Goal: Task Accomplishment & Management: Complete application form

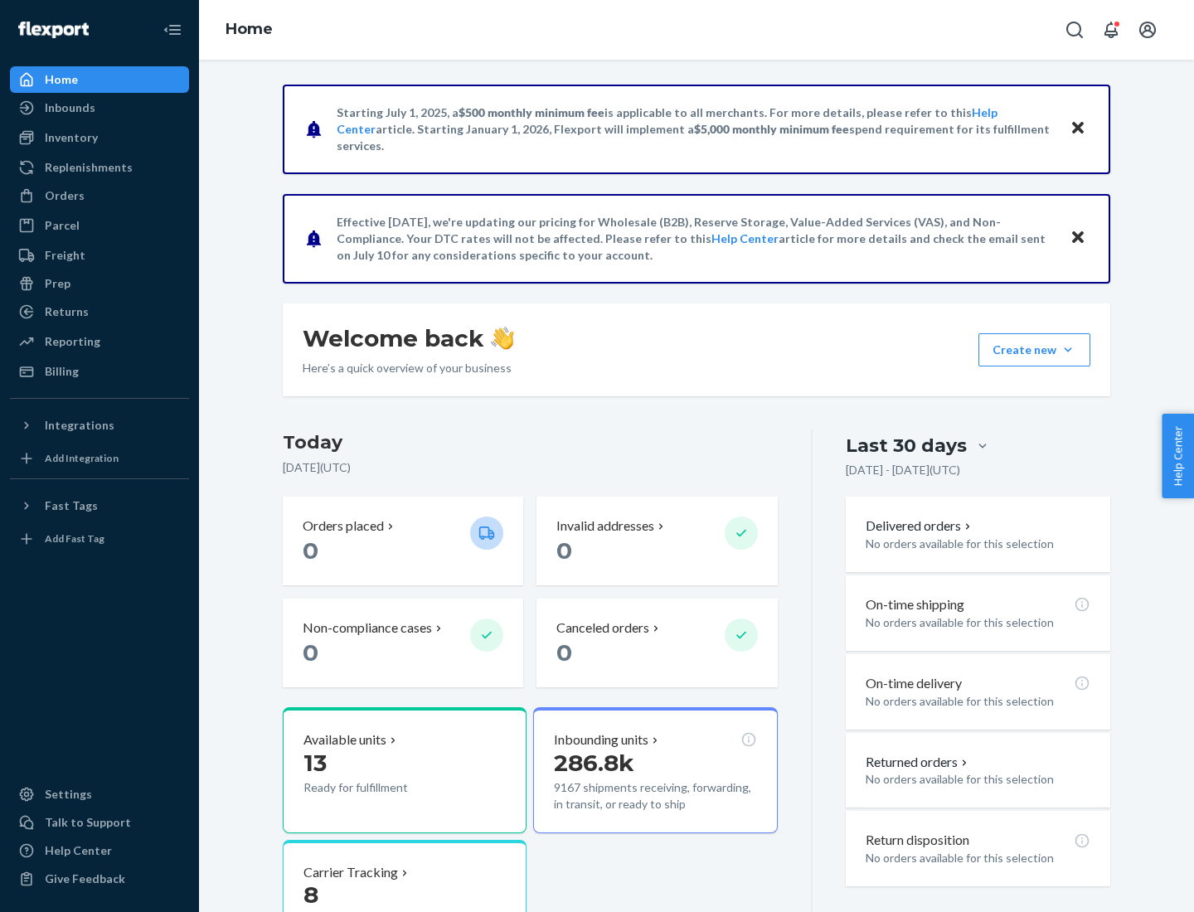
click at [86, 167] on div "Replenishments" at bounding box center [89, 167] width 88 height 17
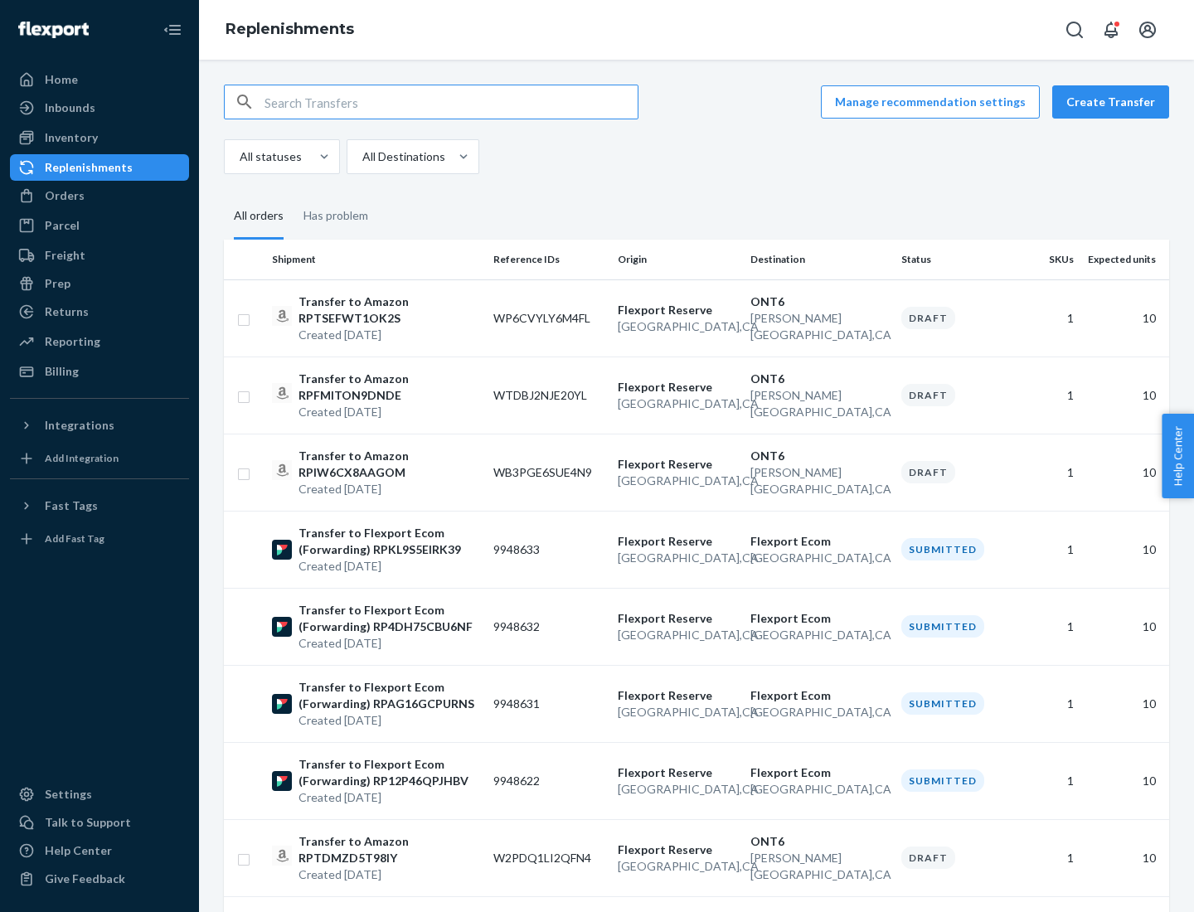
click at [1114, 102] on button "Create Transfer" at bounding box center [1110, 101] width 117 height 33
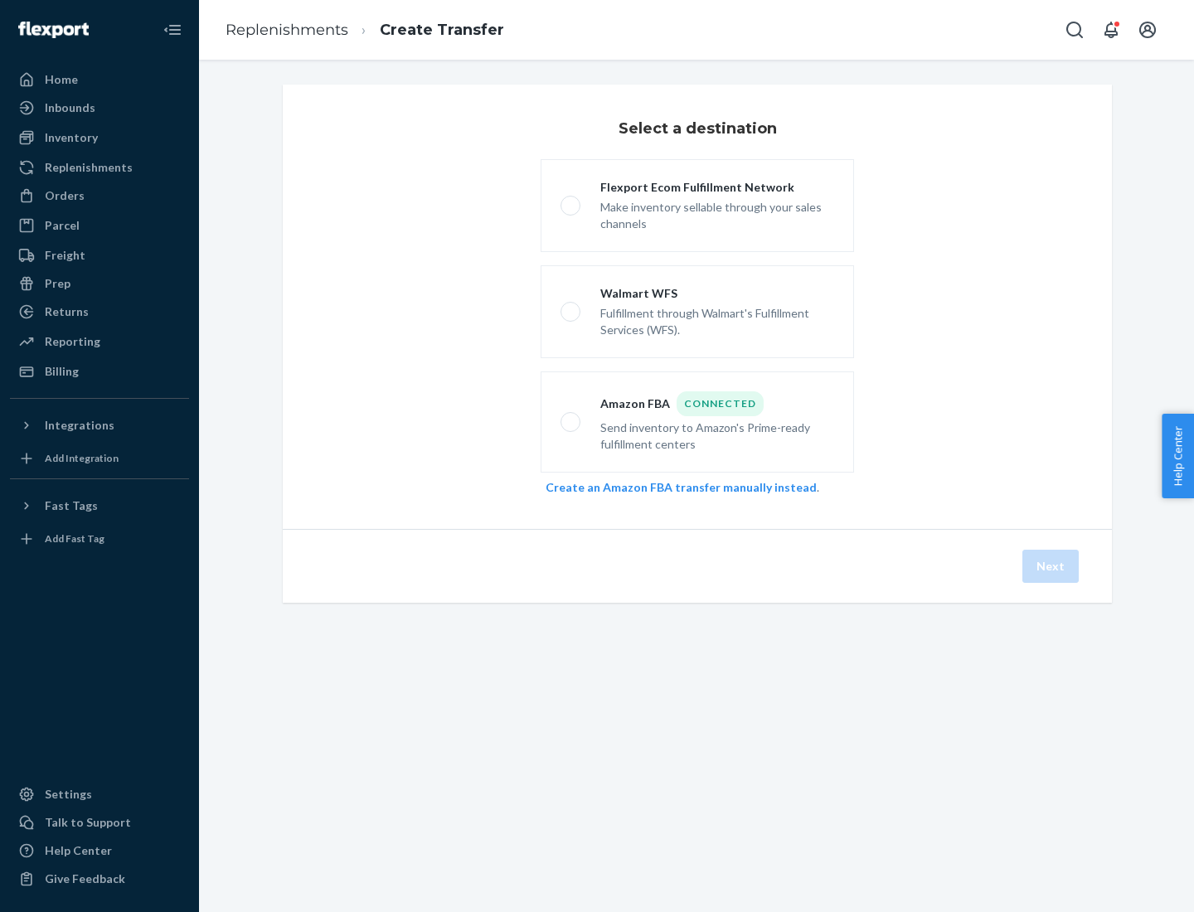
click at [672, 487] on link "Create an Amazon FBA transfer manually instead" at bounding box center [680, 487] width 271 height 14
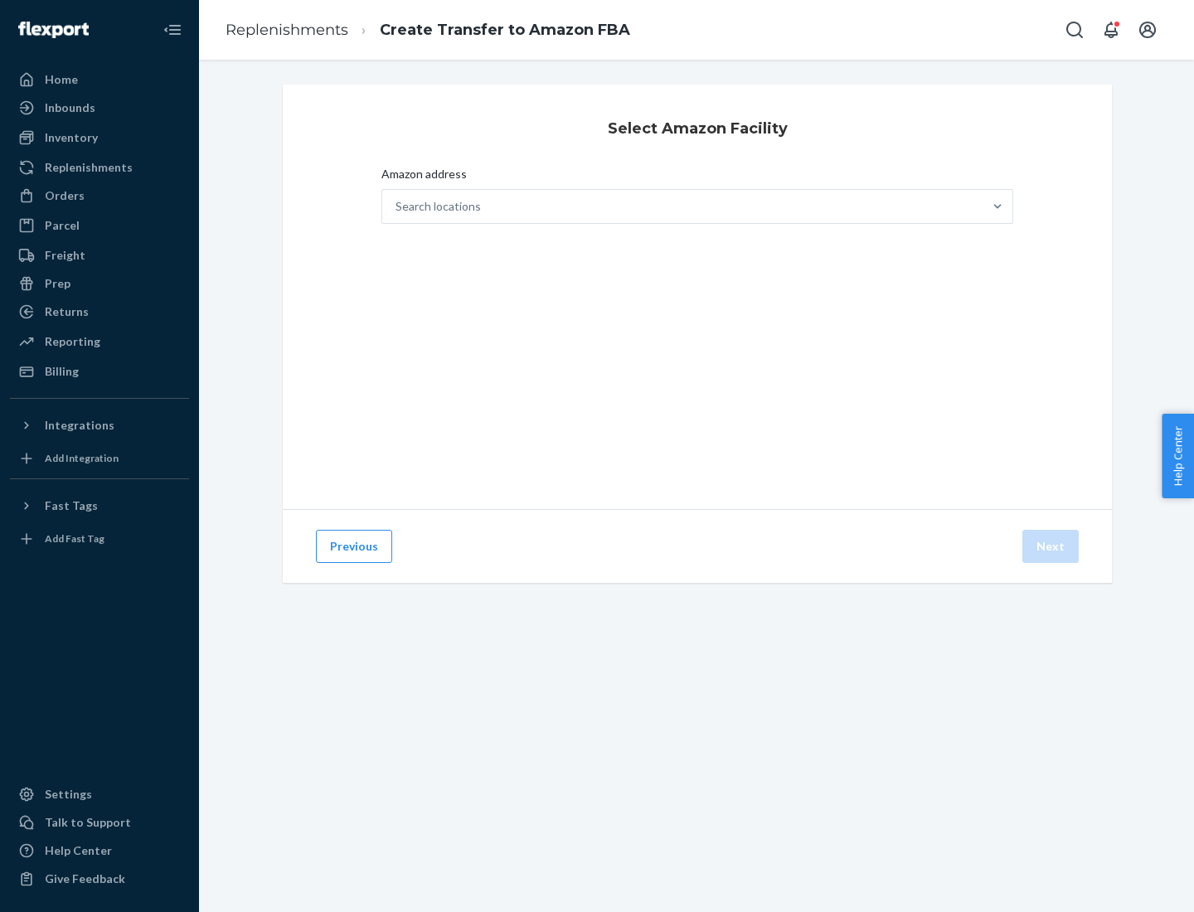
click at [682, 206] on div "Search locations" at bounding box center [682, 206] width 600 height 33
click at [397, 206] on input "Amazon address Search locations" at bounding box center [396, 206] width 2 height 17
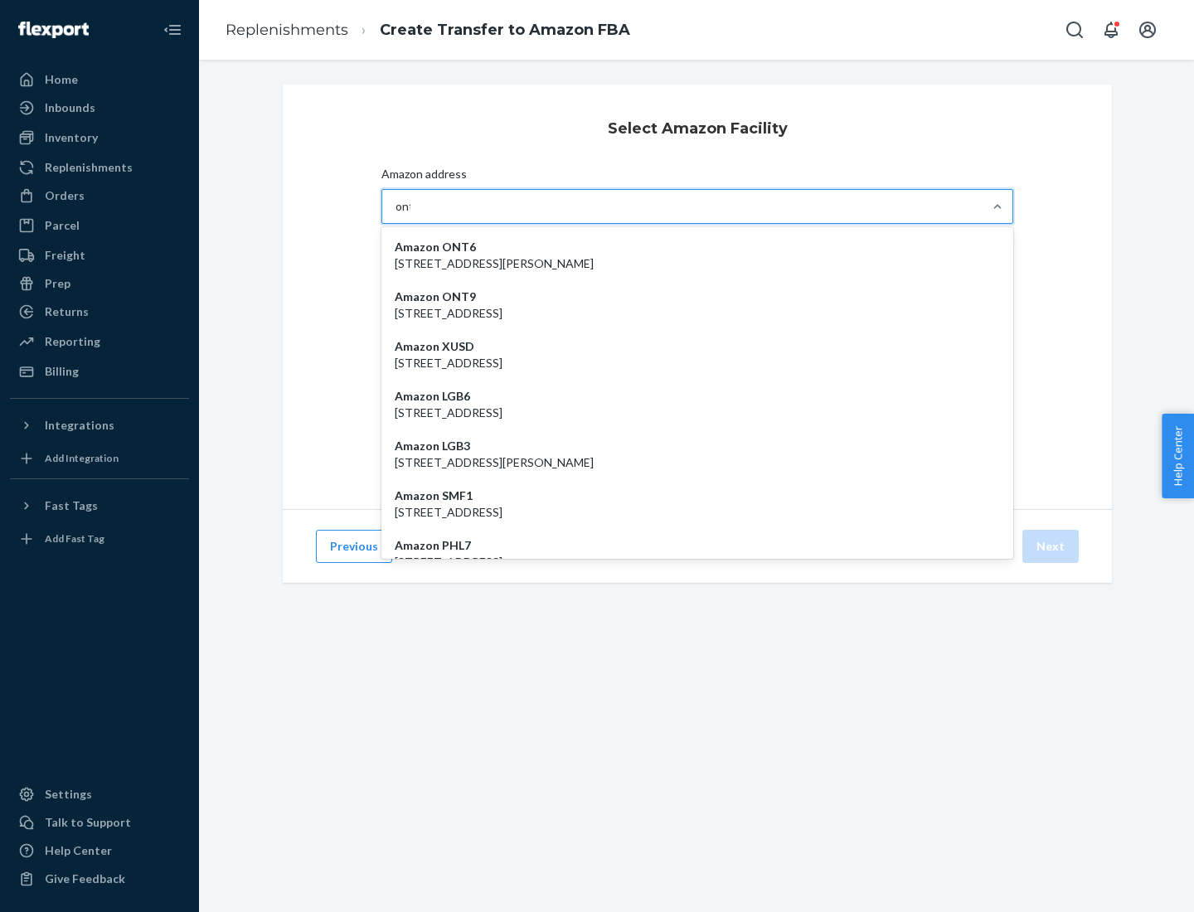
type input "ont6"
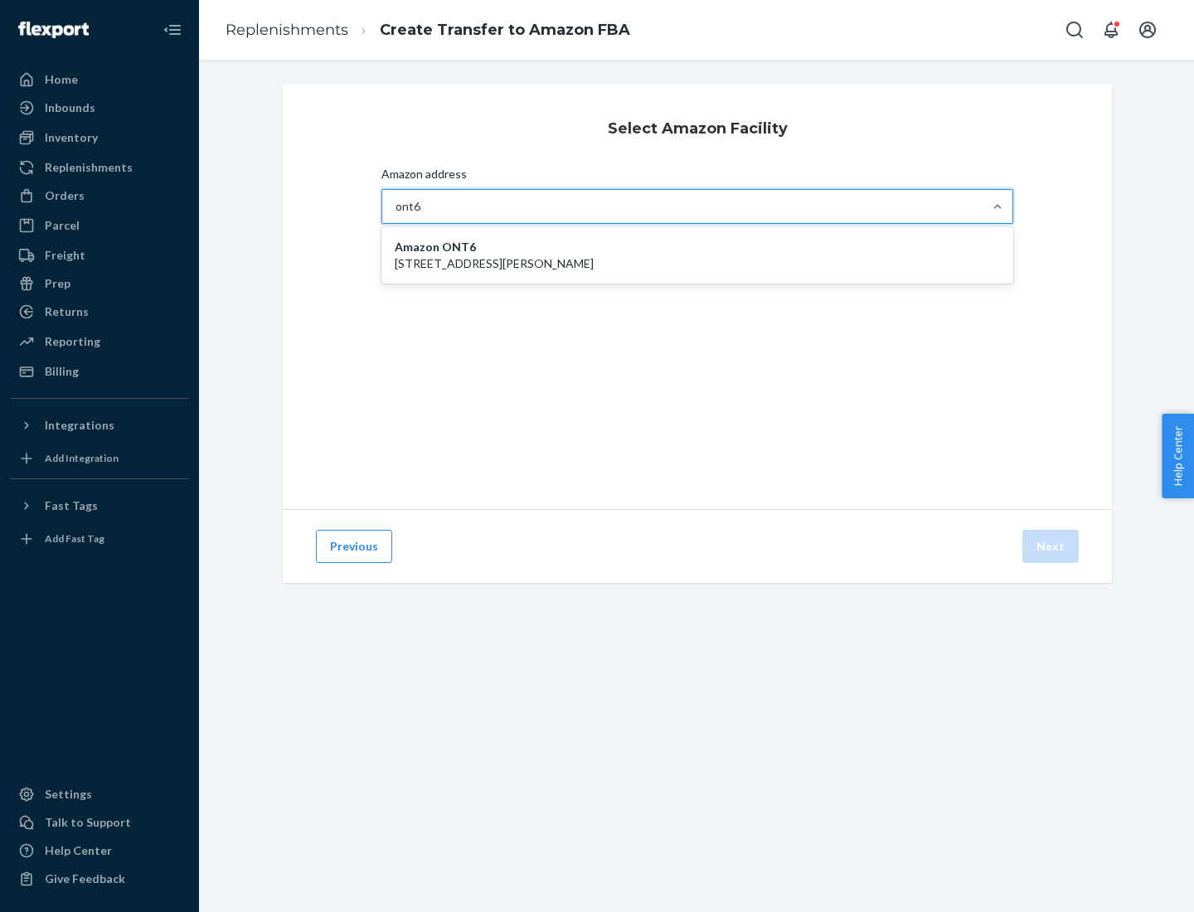
click at [697, 255] on p "[STREET_ADDRESS][PERSON_NAME]" at bounding box center [697, 263] width 605 height 17
click at [421, 215] on input "ont6" at bounding box center [408, 206] width 26 height 17
click at [1051, 546] on button "Next" at bounding box center [1050, 546] width 56 height 33
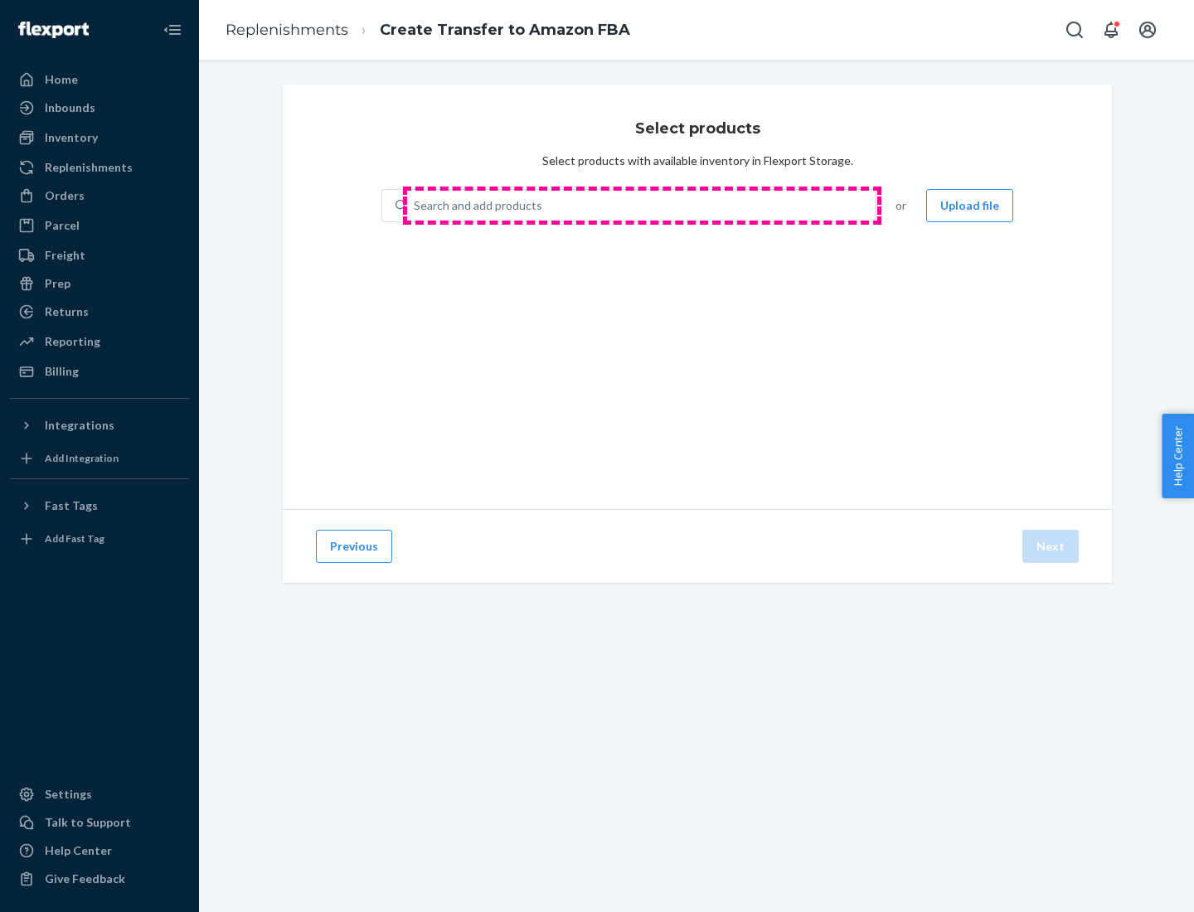
click at [642, 206] on div "Search and add products" at bounding box center [641, 206] width 468 height 30
click at [415, 206] on input "Search and add products" at bounding box center [415, 205] width 2 height 17
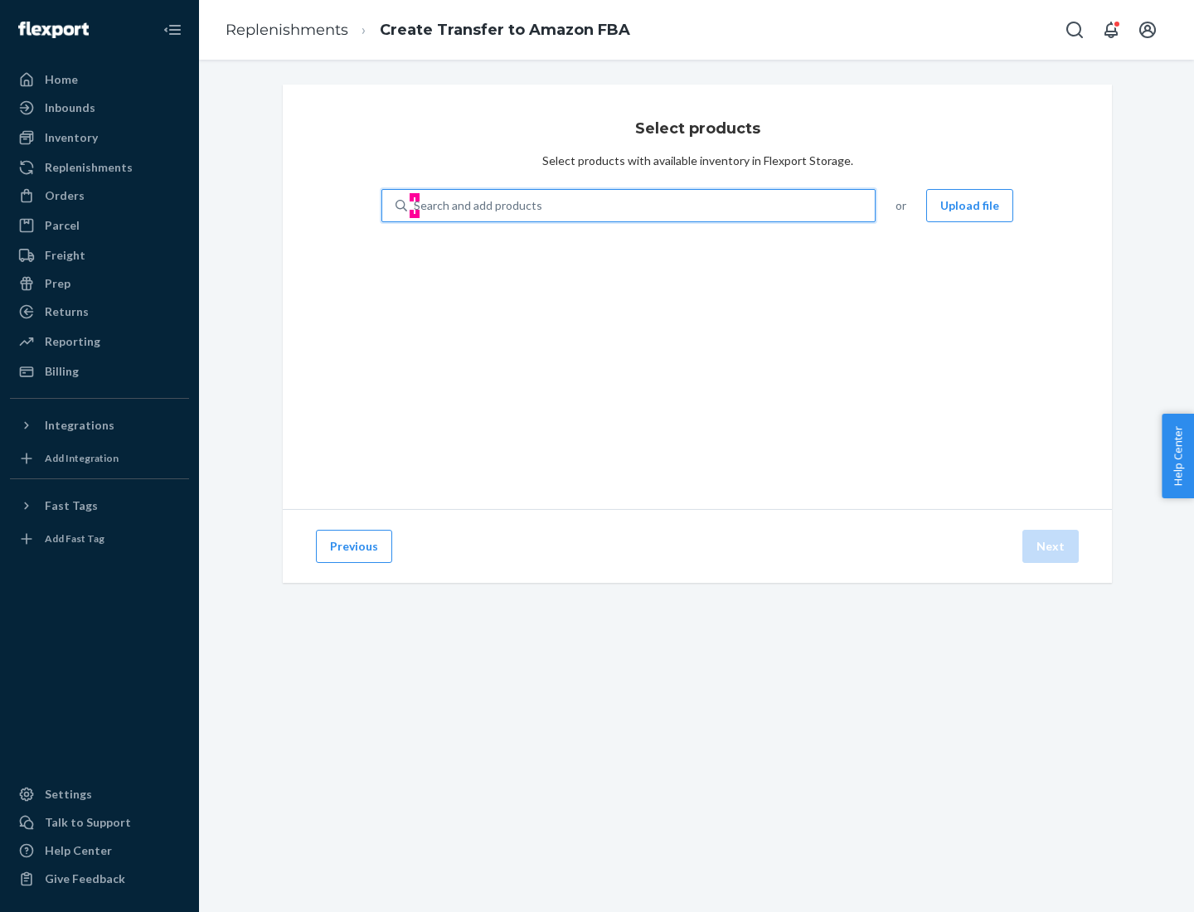
type input "test"
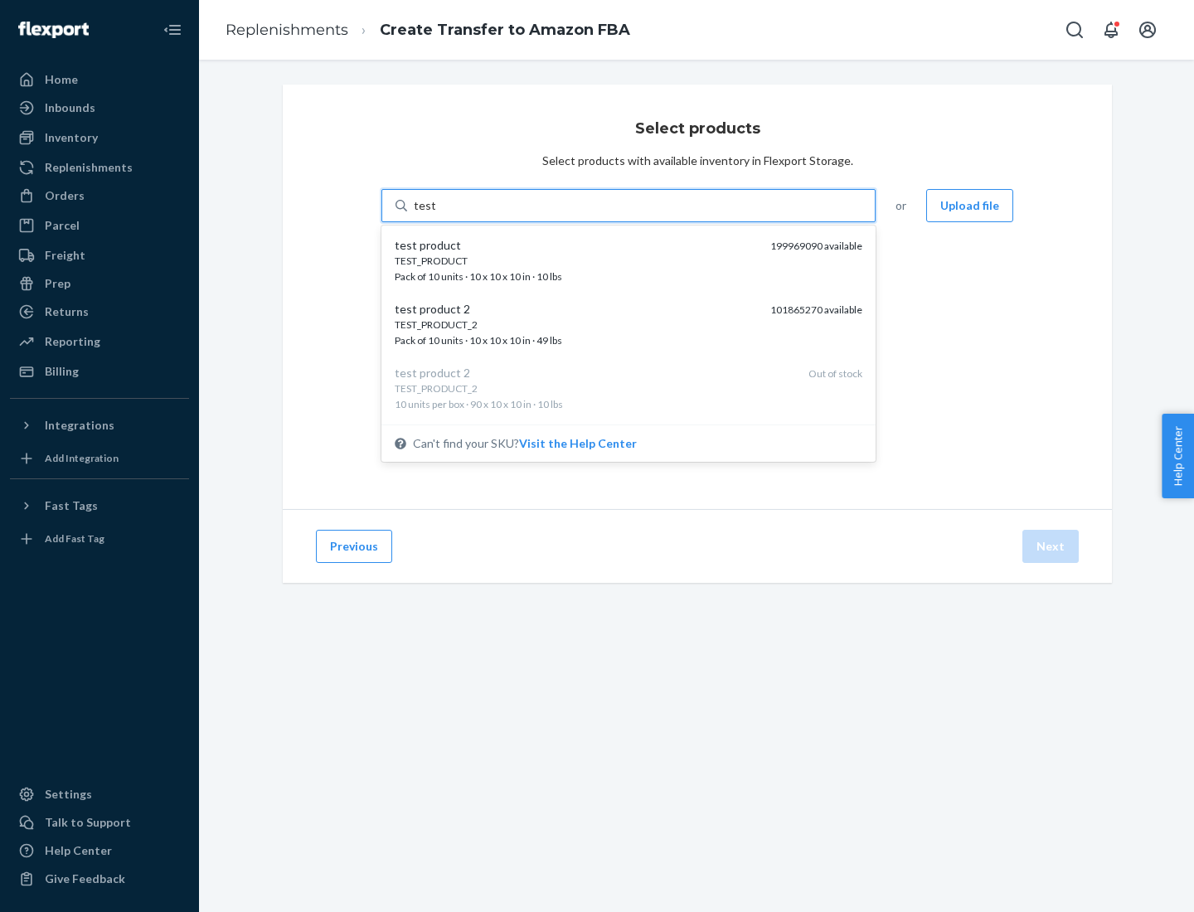
click at [576, 260] on div "TEST_PRODUCT" at bounding box center [576, 261] width 362 height 14
click at [435, 214] on input "test" at bounding box center [425, 205] width 22 height 17
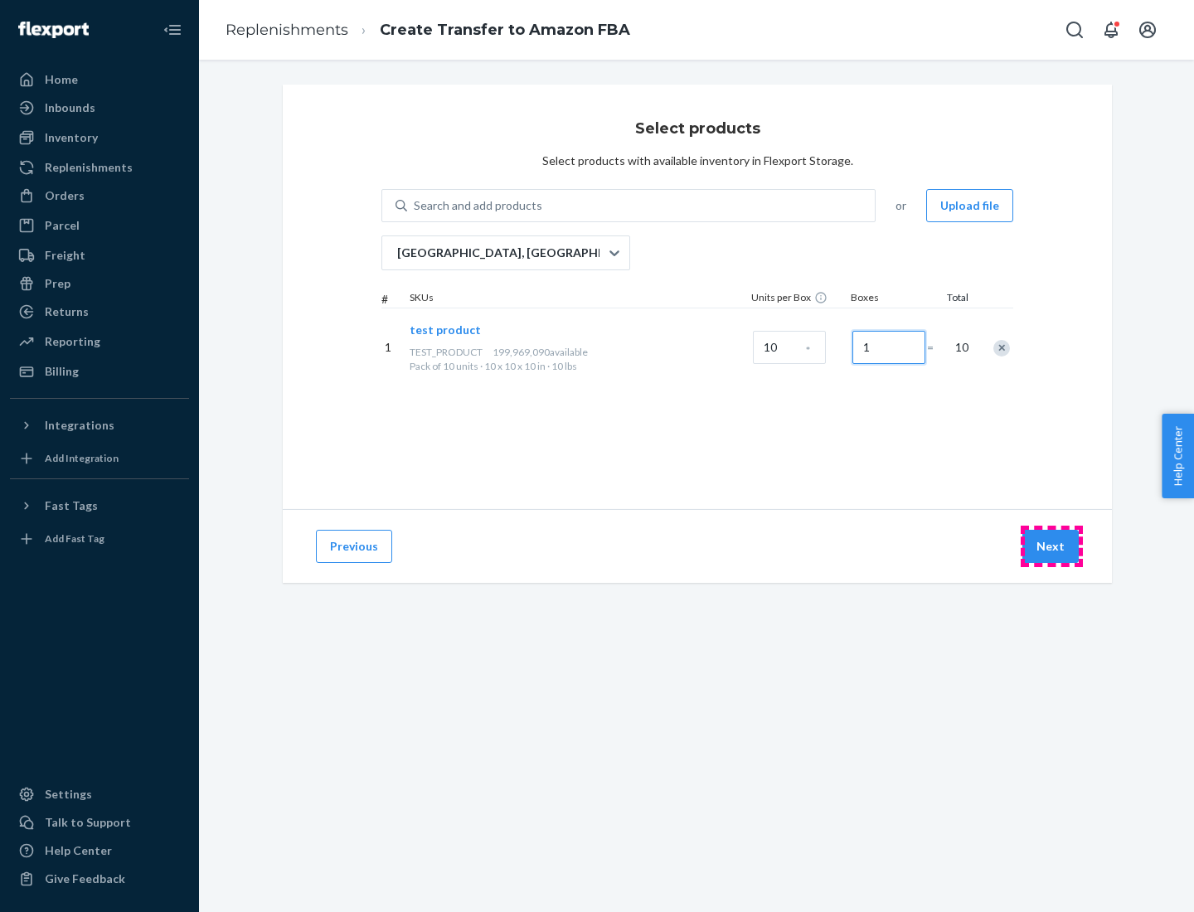
type input "1"
click at [1051, 546] on button "Next" at bounding box center [1050, 546] width 56 height 33
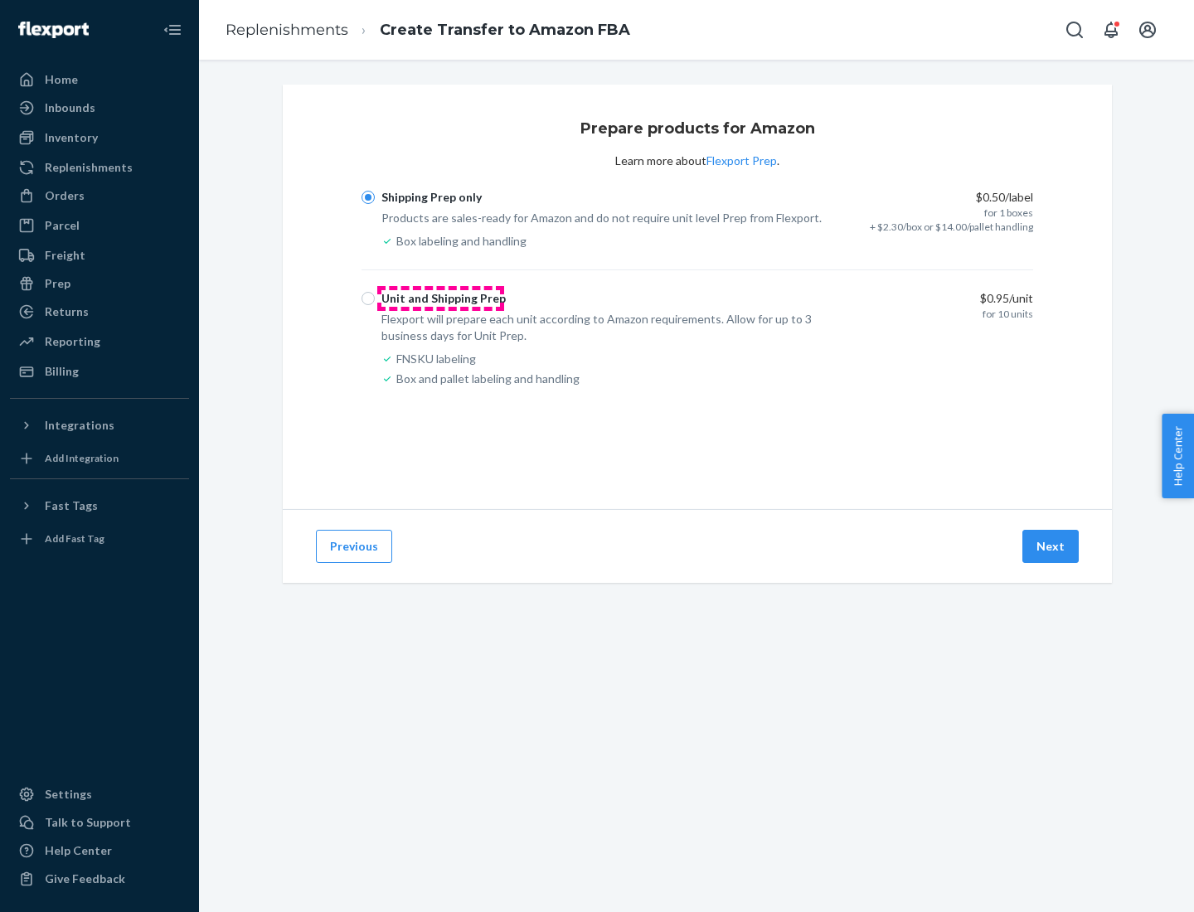
click at [440, 298] on div "Unit and Shipping Prep" at bounding box center [443, 298] width 124 height 17
click at [375, 298] on input "Unit and Shipping Prep" at bounding box center [367, 298] width 13 height 13
radio input "true"
click at [1051, 546] on button "Next" at bounding box center [1050, 546] width 56 height 33
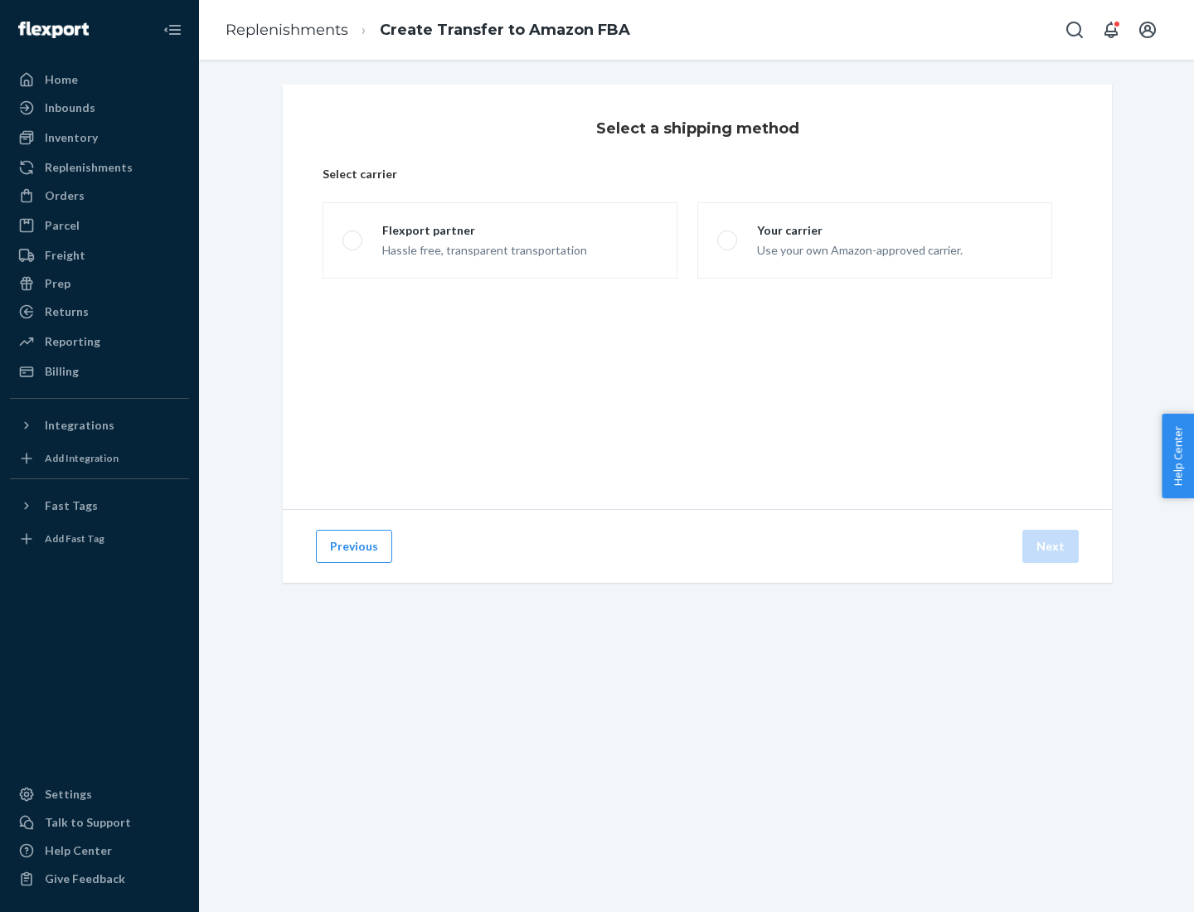
click at [858, 230] on div "Your carrier" at bounding box center [860, 230] width 206 height 17
click at [728, 235] on input "Your carrier Use your own Amazon-approved carrier." at bounding box center [722, 240] width 11 height 11
radio input "true"
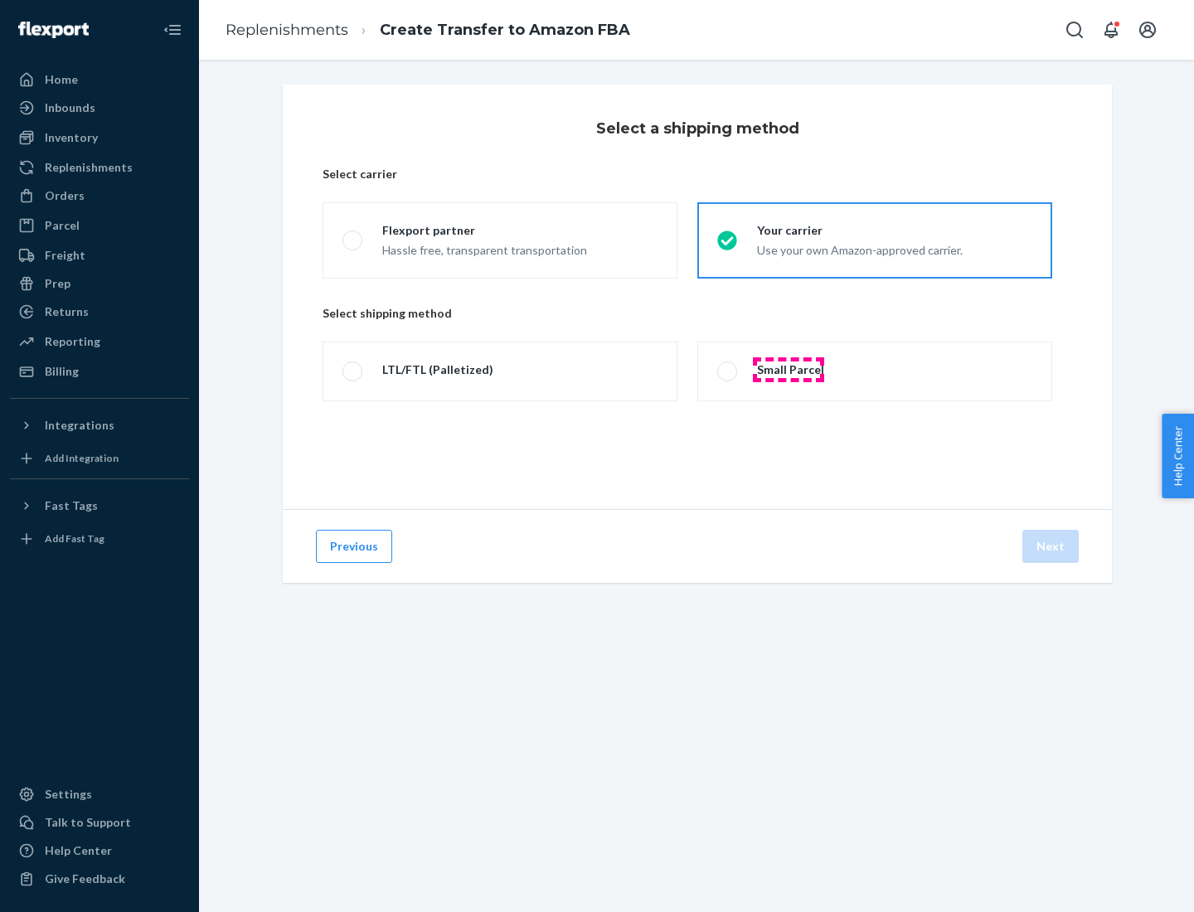
click at [788, 370] on div "Small Parcel" at bounding box center [790, 369] width 67 height 17
click at [728, 370] on input "Small Parcel" at bounding box center [722, 371] width 11 height 11
radio input "true"
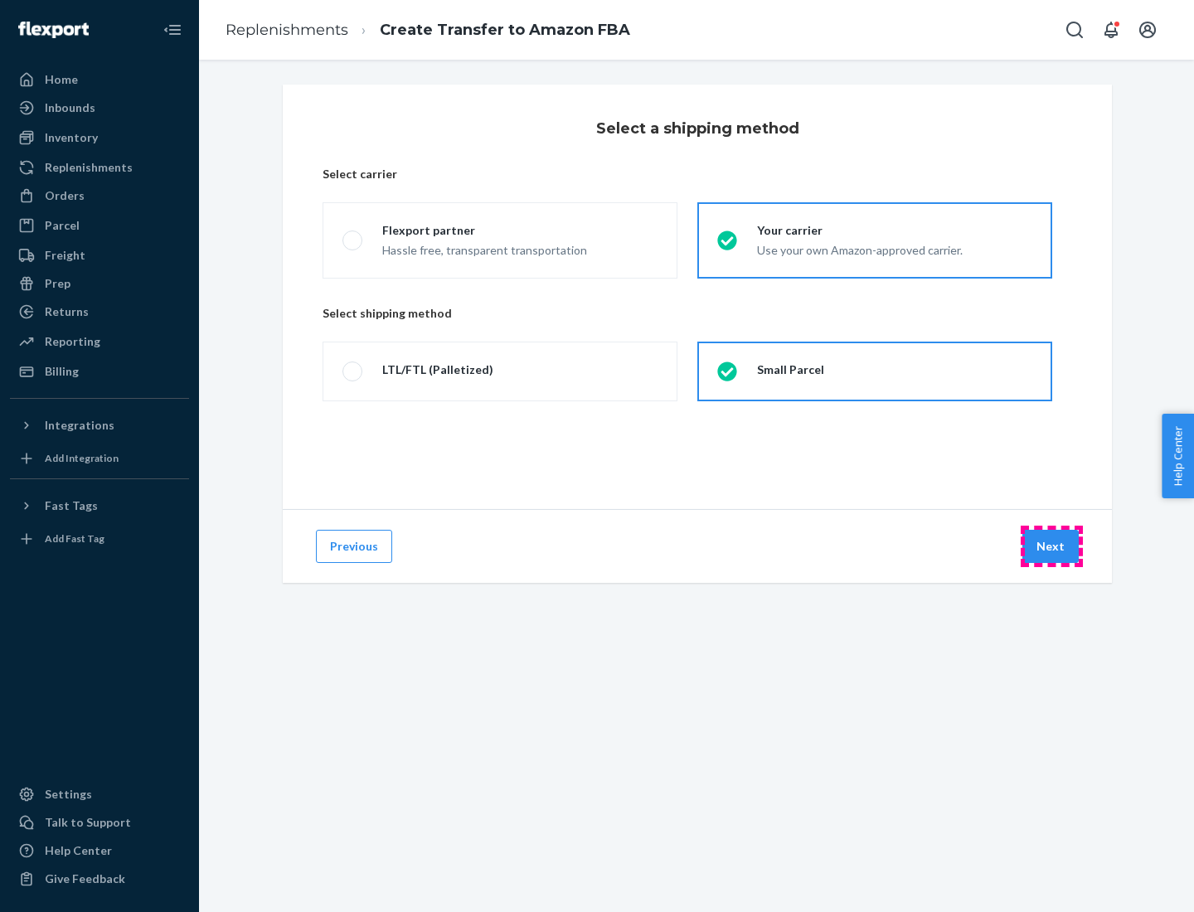
click at [1051, 546] on button "Next" at bounding box center [1050, 546] width 56 height 33
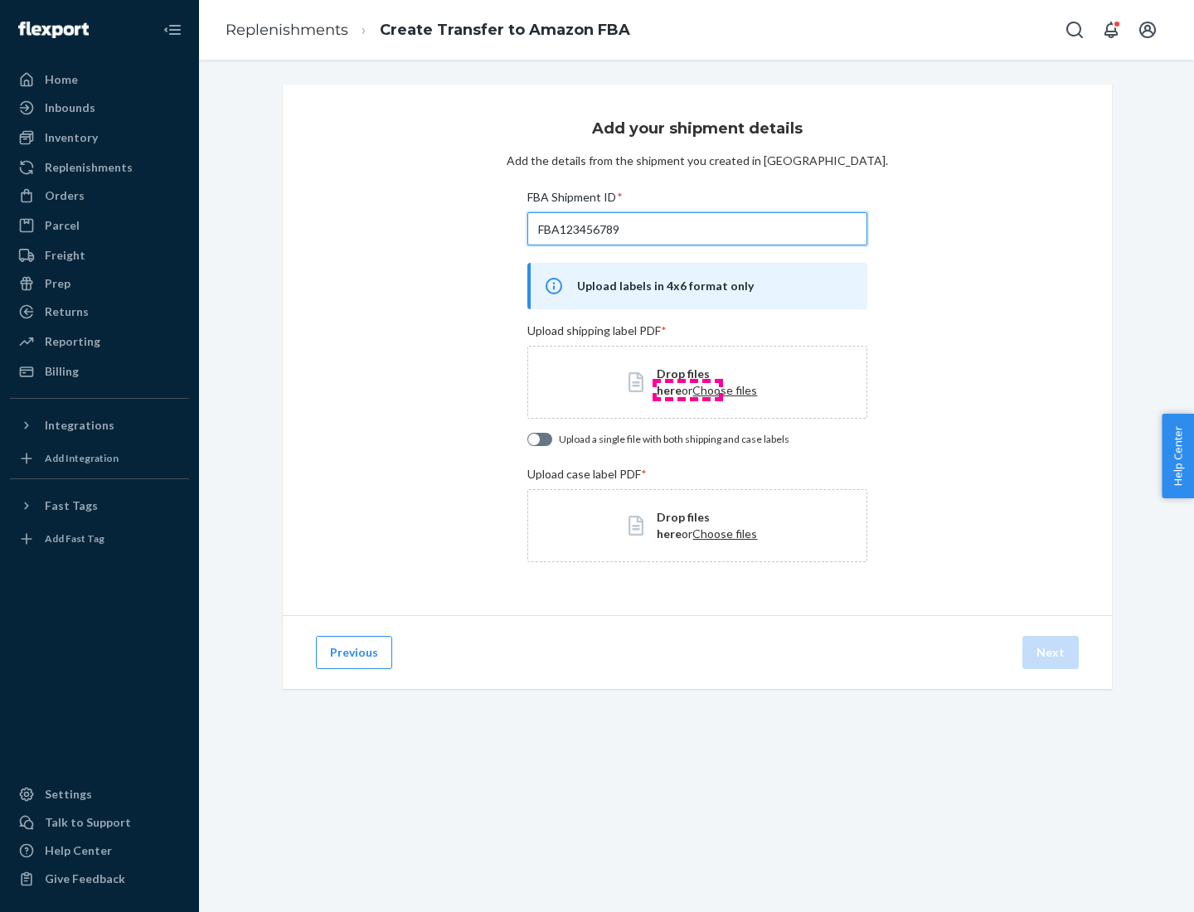
type input "FBA123456789"
click at [692, 390] on span "Choose files" at bounding box center [724, 390] width 65 height 14
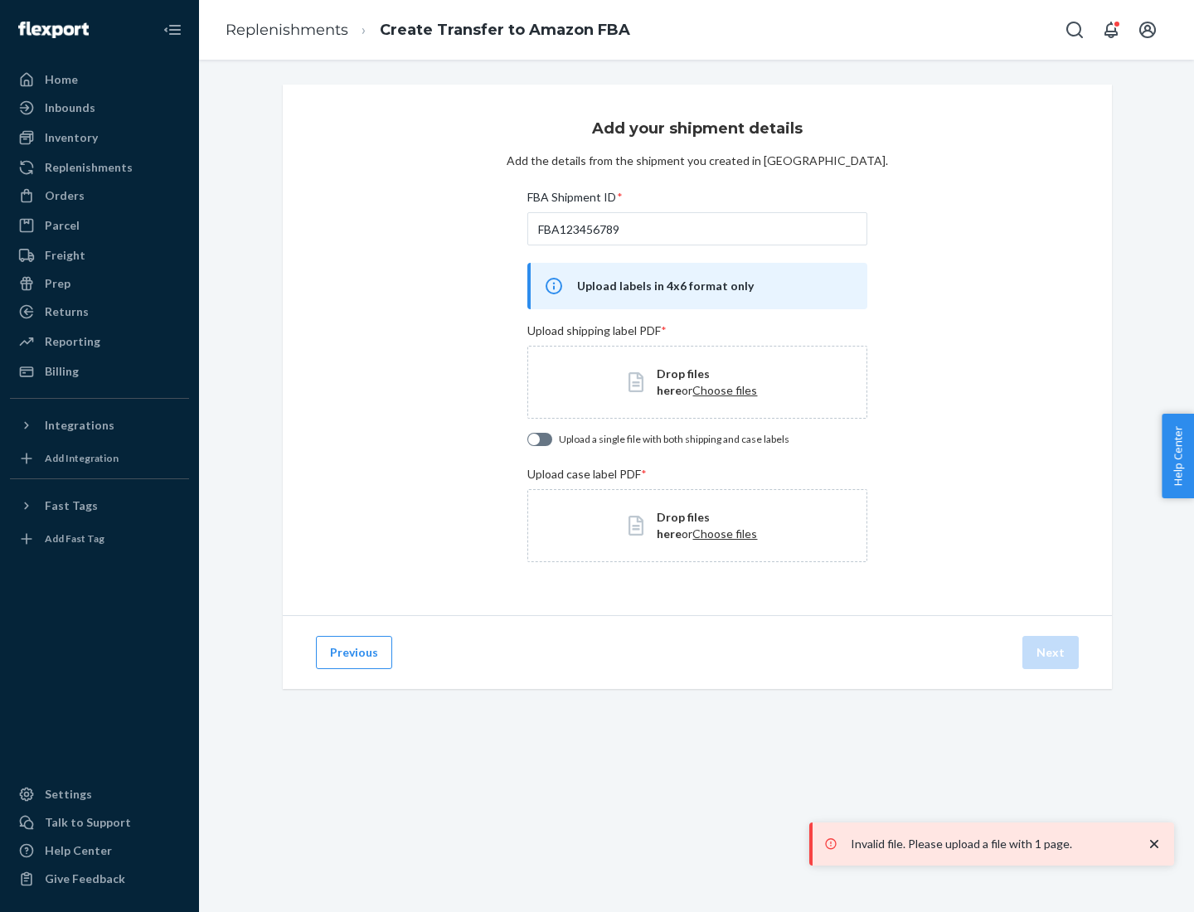
click at [696, 128] on h3 "Add your shipment details" at bounding box center [697, 129] width 211 height 22
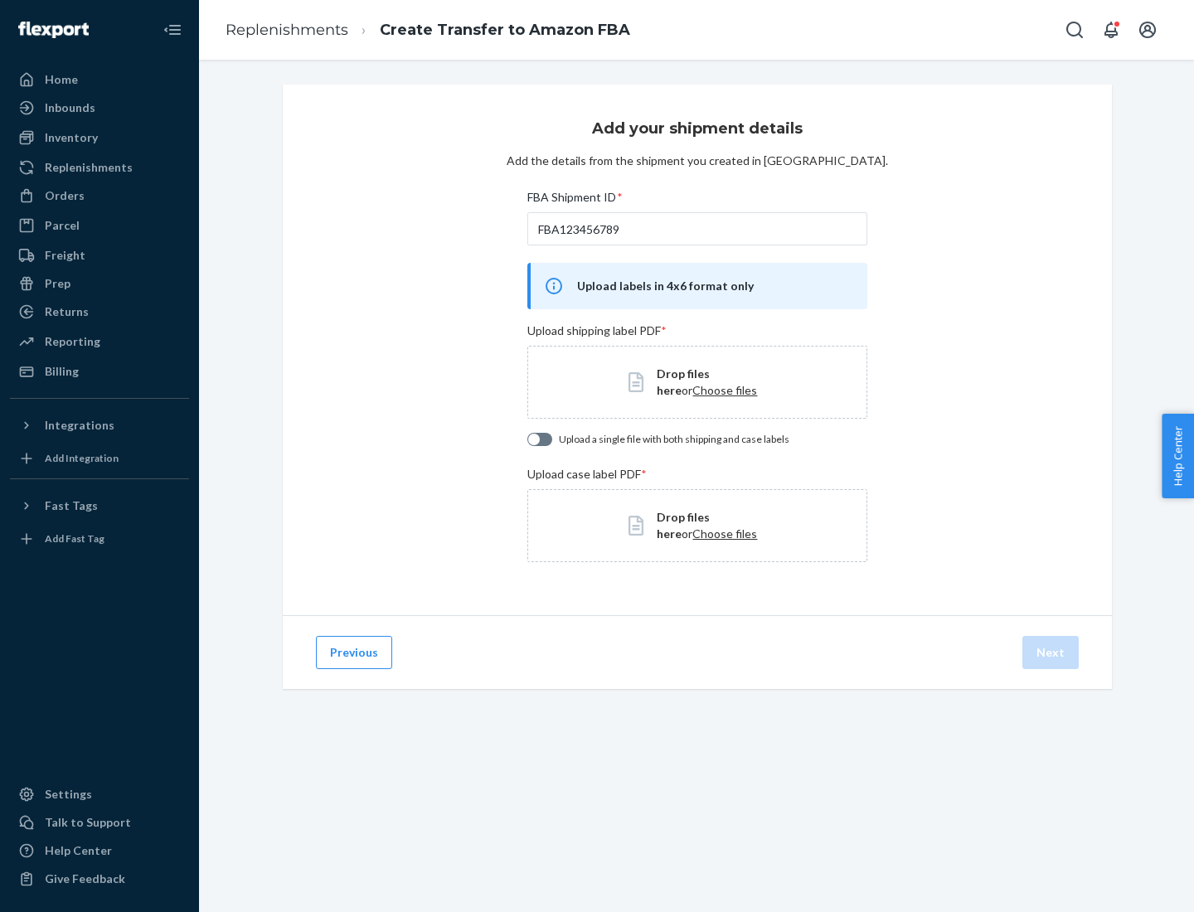
click at [99, 196] on div "Orders" at bounding box center [100, 195] width 176 height 23
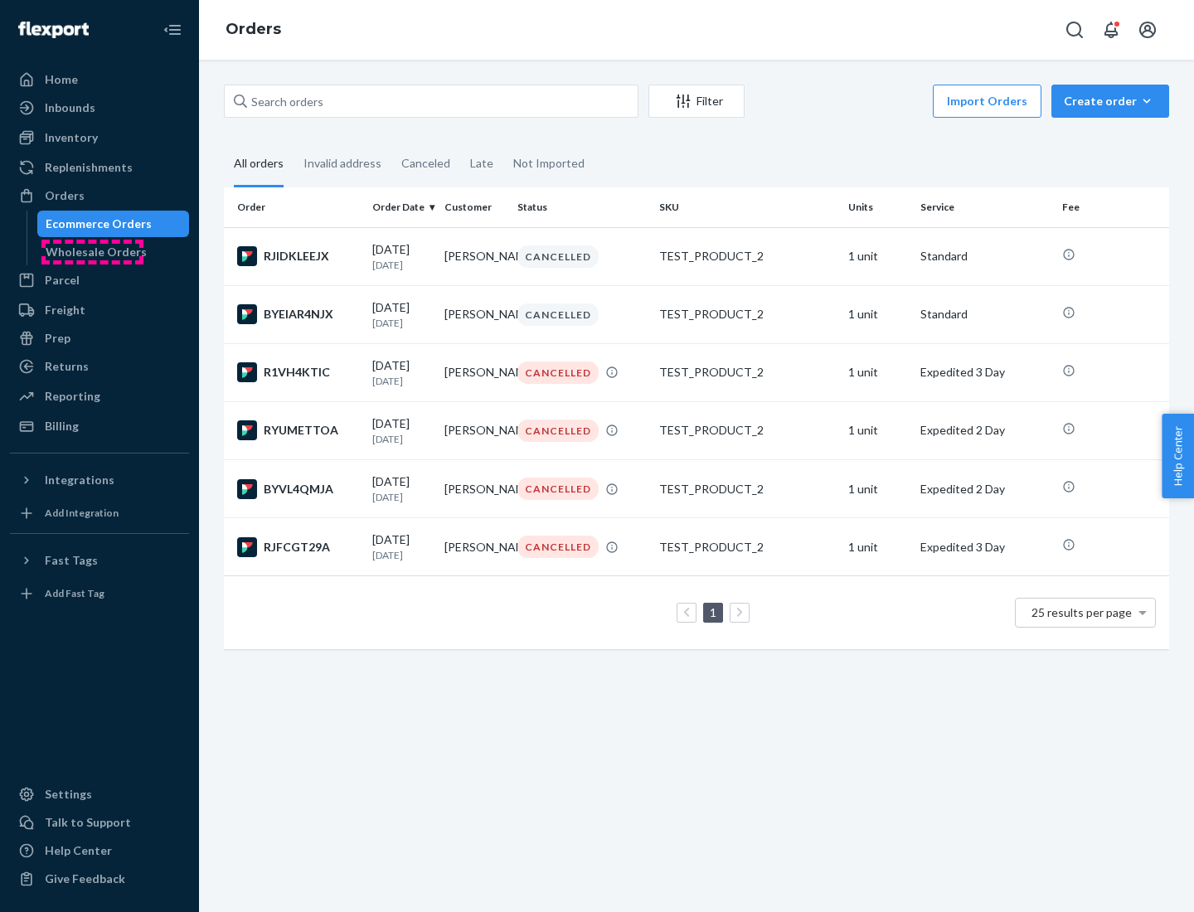
click at [92, 252] on div "Wholesale Orders" at bounding box center [96, 252] width 101 height 17
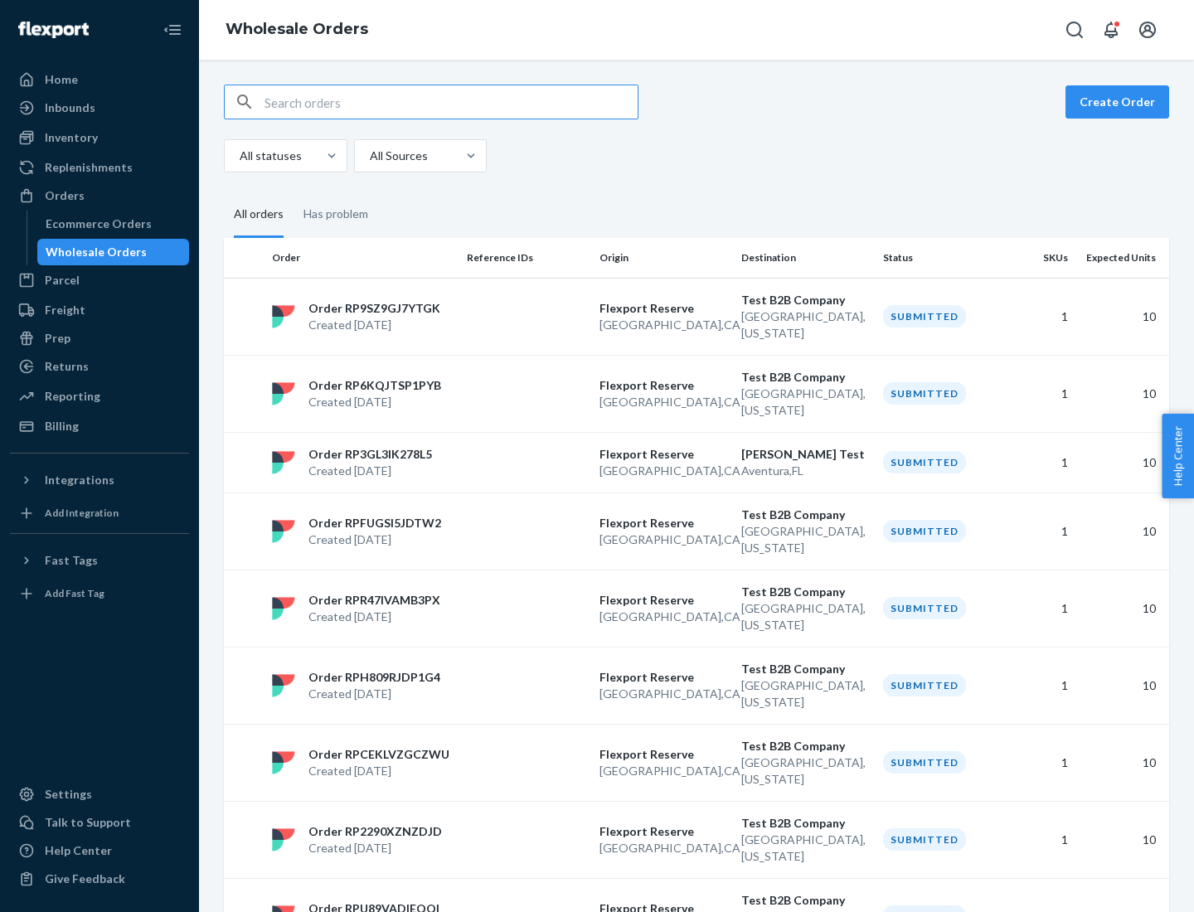
click at [696, 317] on p "[GEOGRAPHIC_DATA] , [GEOGRAPHIC_DATA]" at bounding box center [663, 325] width 128 height 17
